Goal: Task Accomplishment & Management: Manage account settings

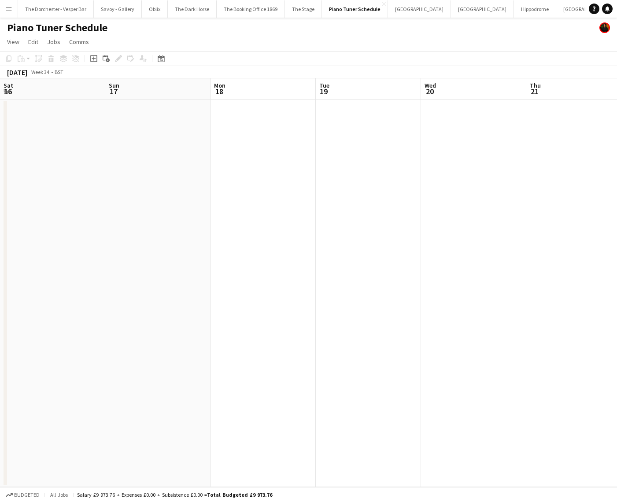
scroll to position [0, 286]
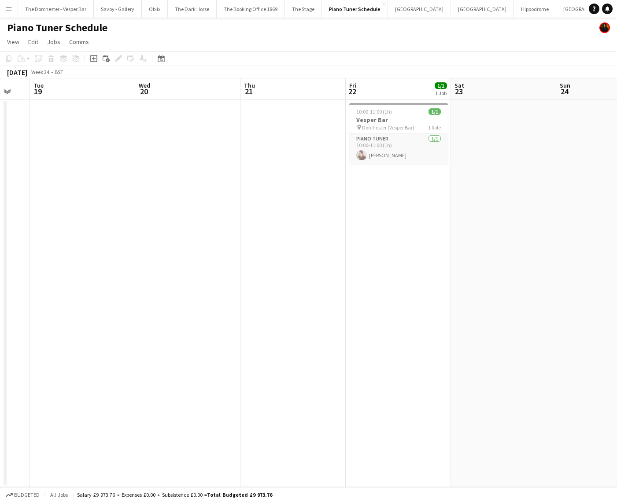
click at [11, 11] on app-icon "Menu" at bounding box center [8, 8] width 7 height 7
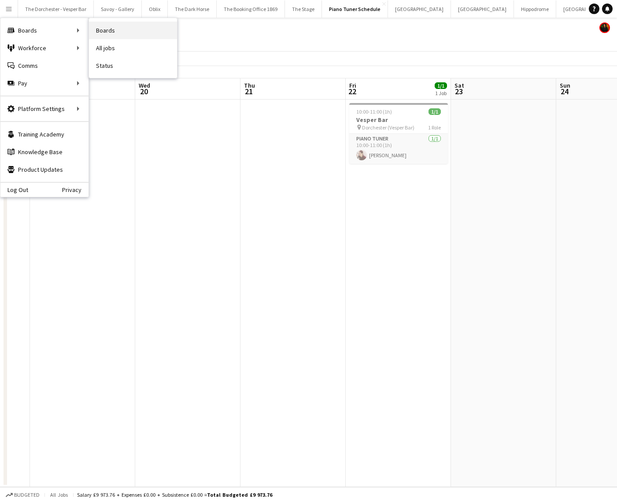
click at [142, 31] on link "Boards" at bounding box center [133, 31] width 88 height 18
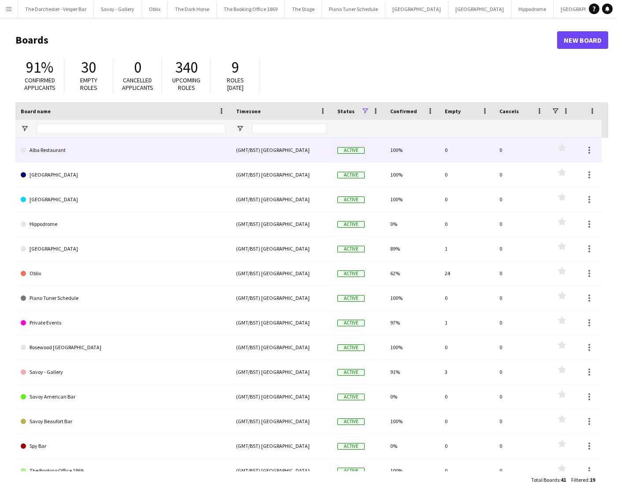
click at [144, 153] on link "Alba Restaurant" at bounding box center [123, 150] width 205 height 25
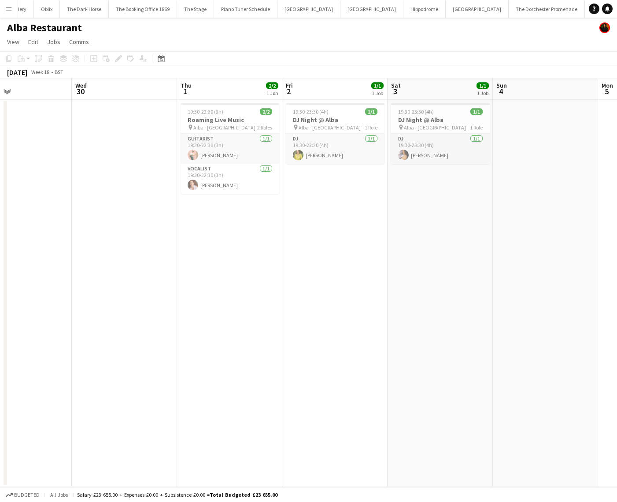
scroll to position [0, 284]
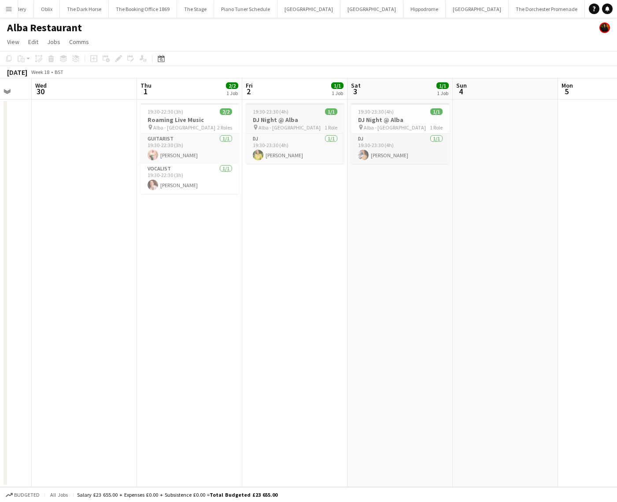
click at [297, 129] on span "Alba - [GEOGRAPHIC_DATA]" at bounding box center [289, 127] width 62 height 7
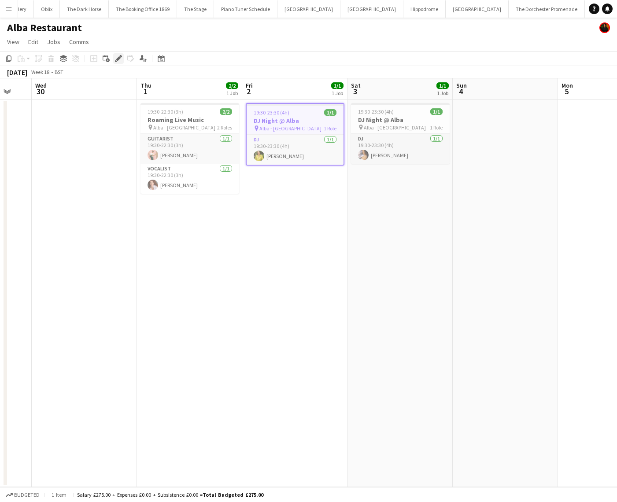
click at [123, 62] on div "Edit" at bounding box center [118, 58] width 11 height 11
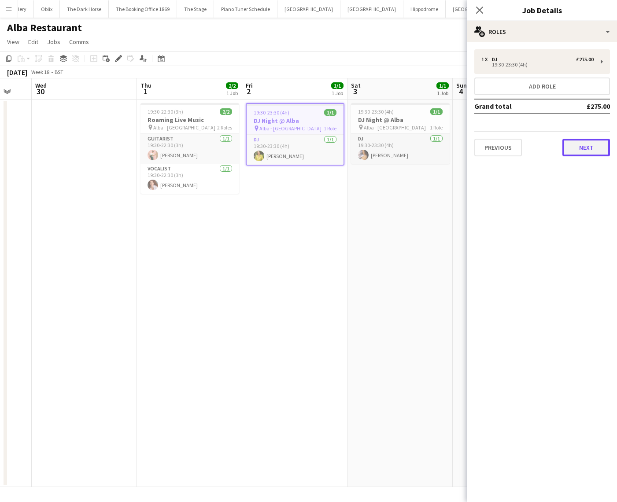
click at [581, 151] on button "Next" at bounding box center [586, 148] width 48 height 18
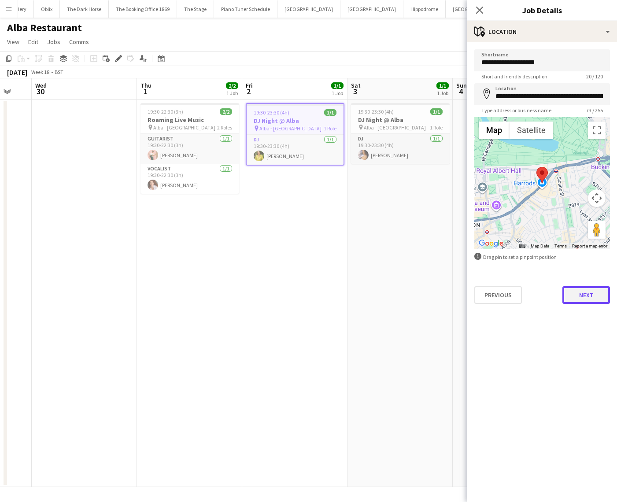
click at [578, 293] on button "Next" at bounding box center [586, 295] width 48 height 18
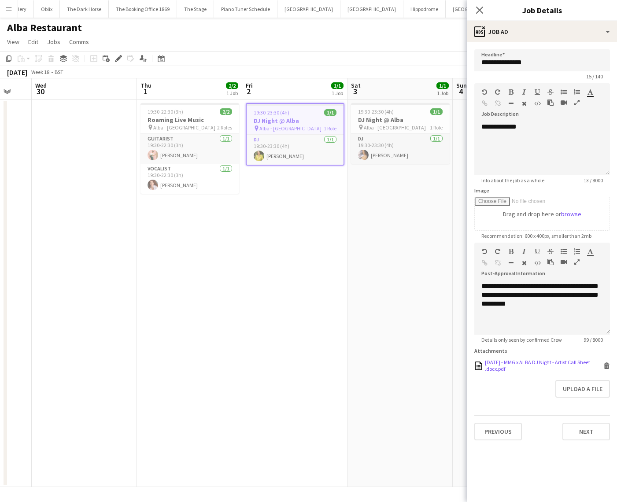
click at [520, 362] on div "[DATE] - MMG x ALBA DJ Night - Artist Call Sheet .docx.pdf" at bounding box center [543, 365] width 116 height 13
